Goal: Information Seeking & Learning: Learn about a topic

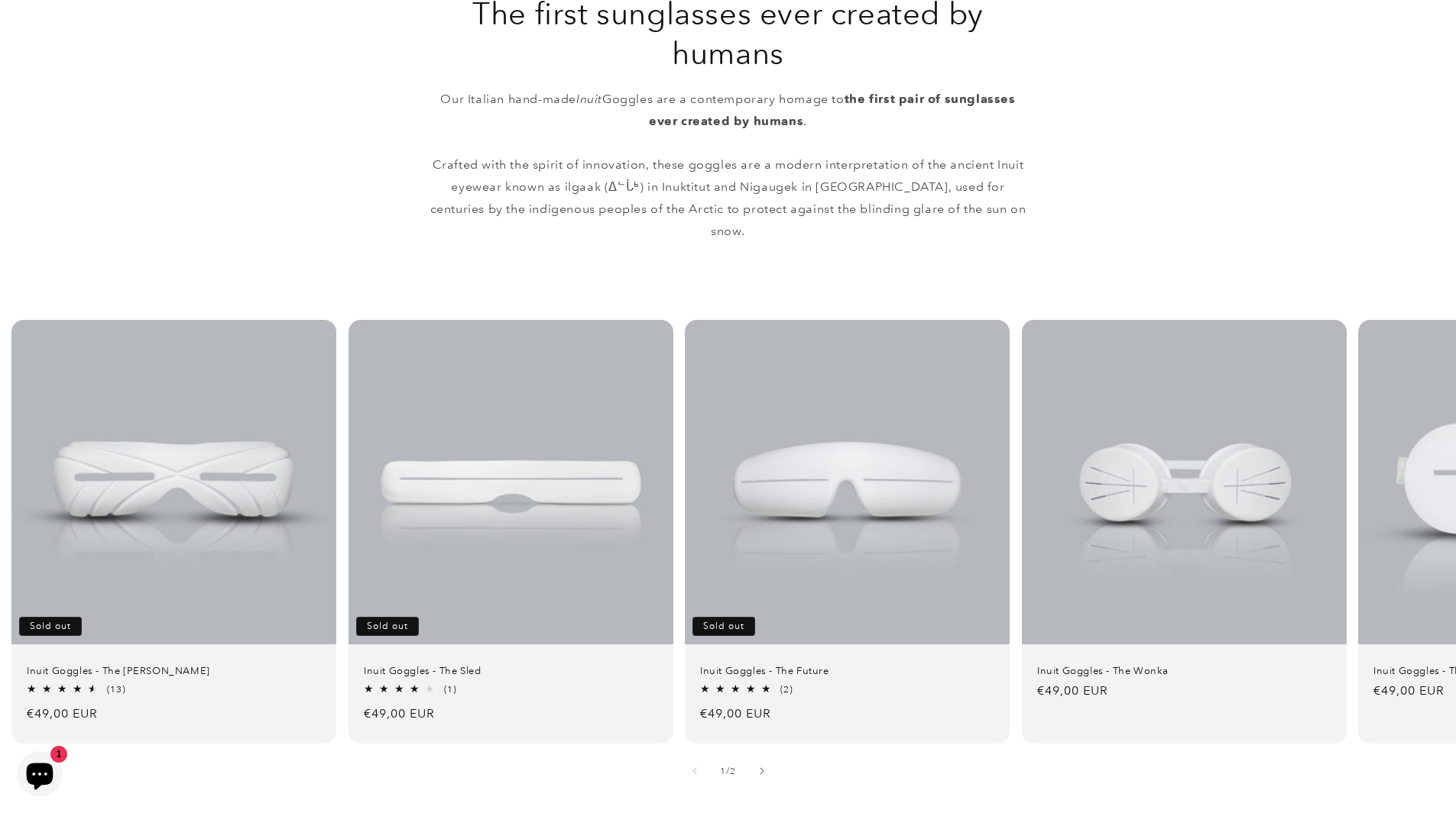
scroll to position [840, 0]
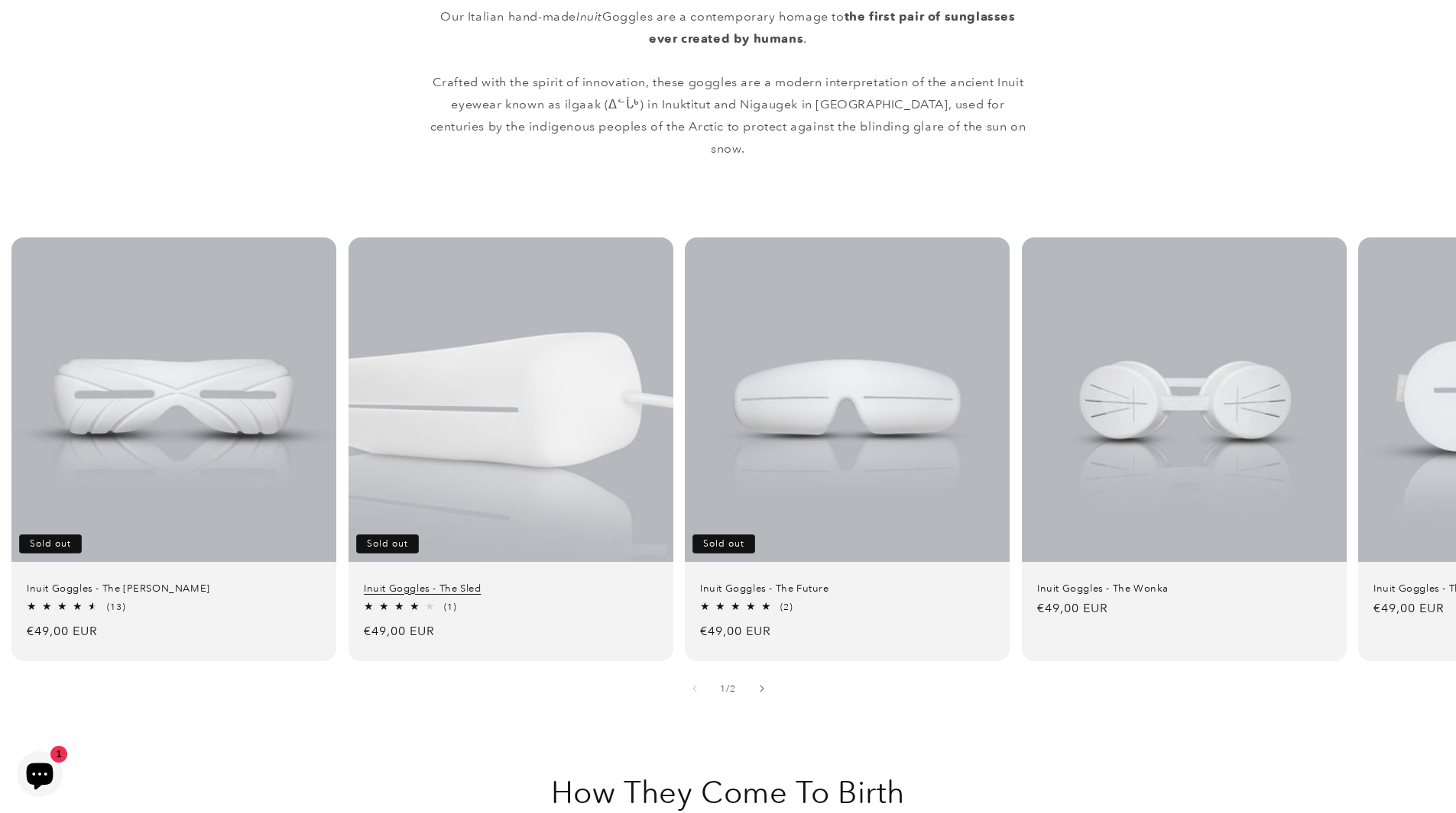
click at [539, 582] on link "Inuit Goggles - The Sled" at bounding box center [511, 588] width 294 height 13
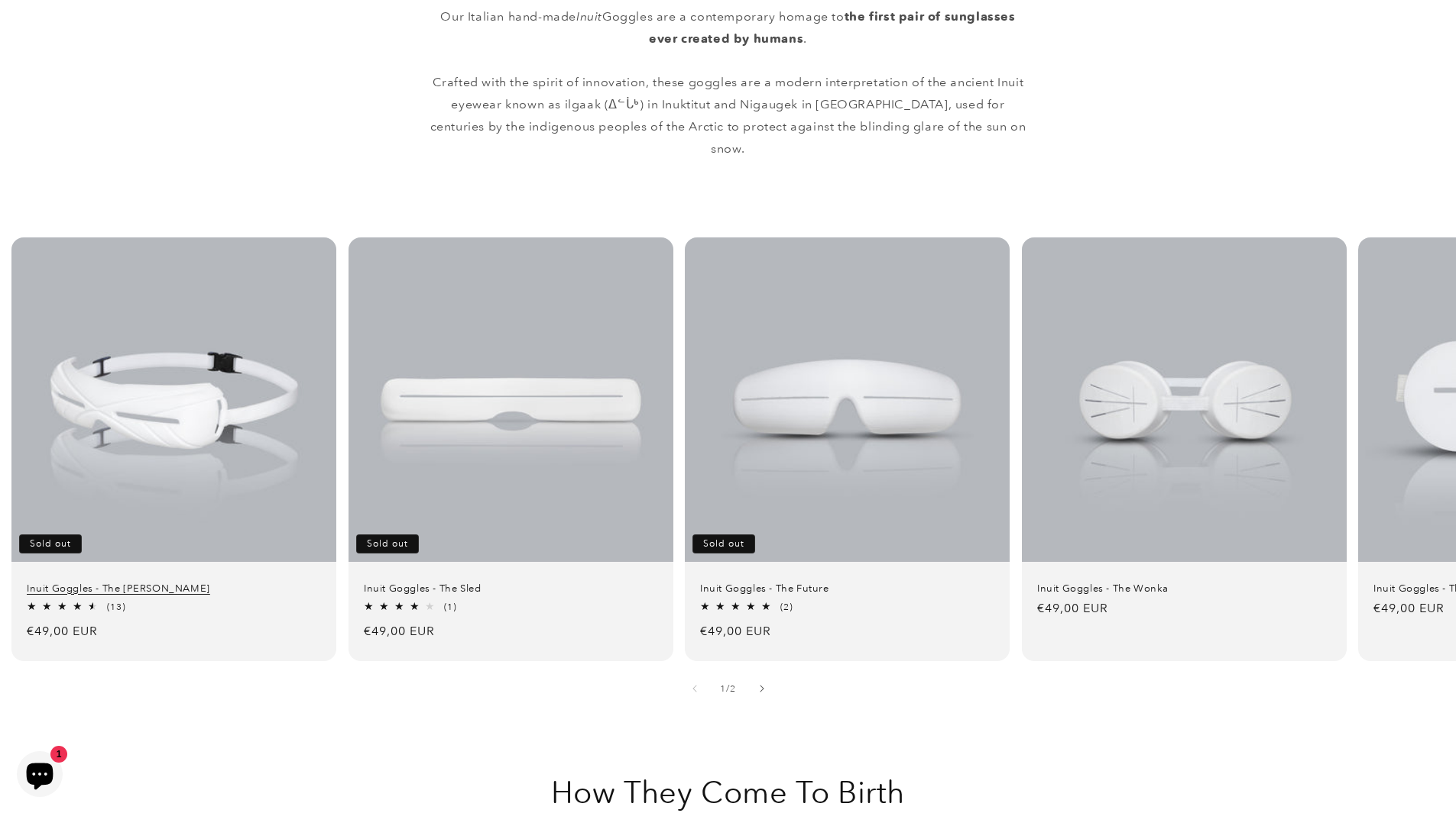
click at [212, 582] on link "Inuit Goggles - The [PERSON_NAME]" at bounding box center [173, 588] width 294 height 13
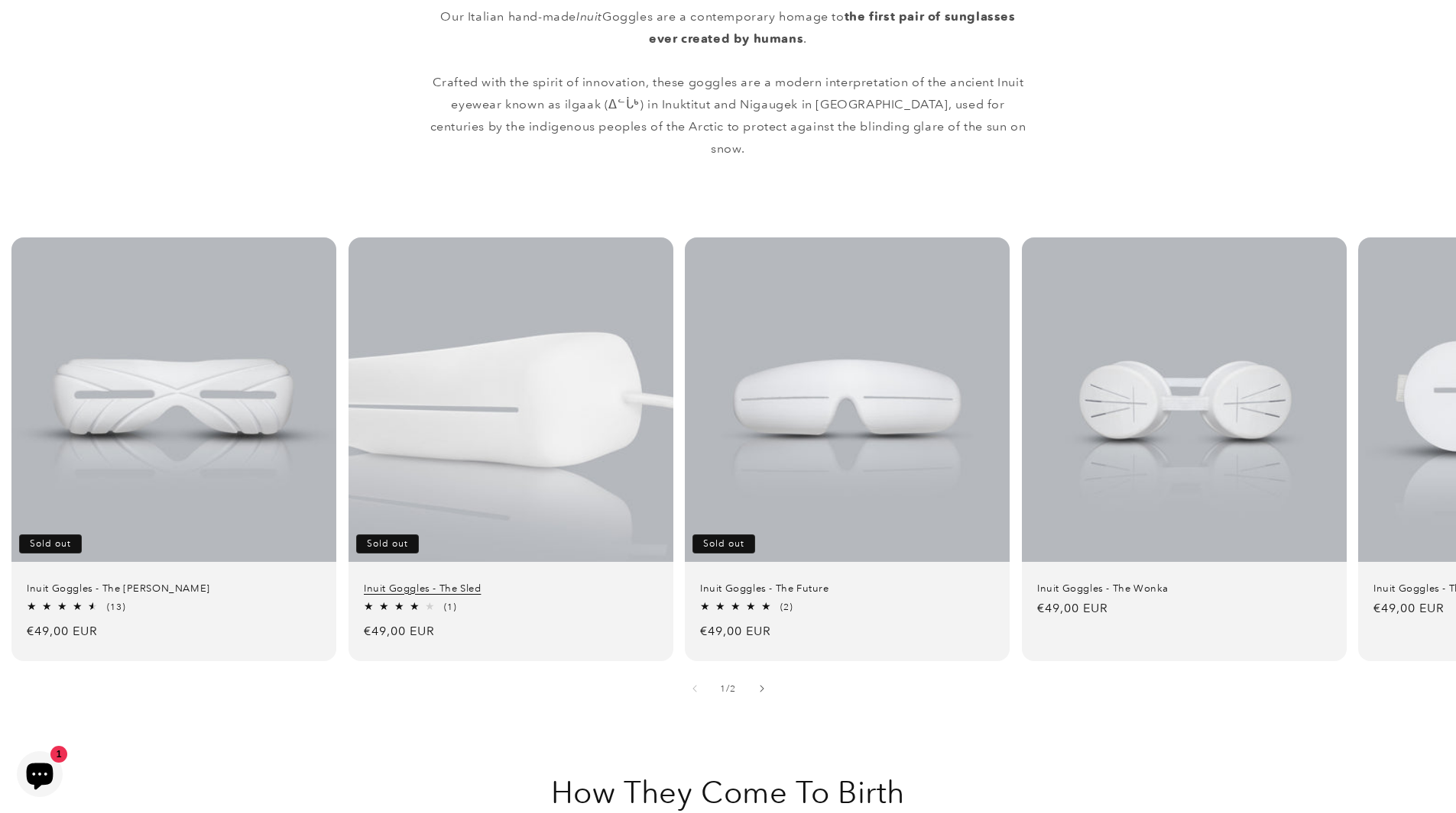
click at [516, 582] on link "Inuit Goggles - The Sled" at bounding box center [511, 588] width 294 height 13
